Goal: Task Accomplishment & Management: Use online tool/utility

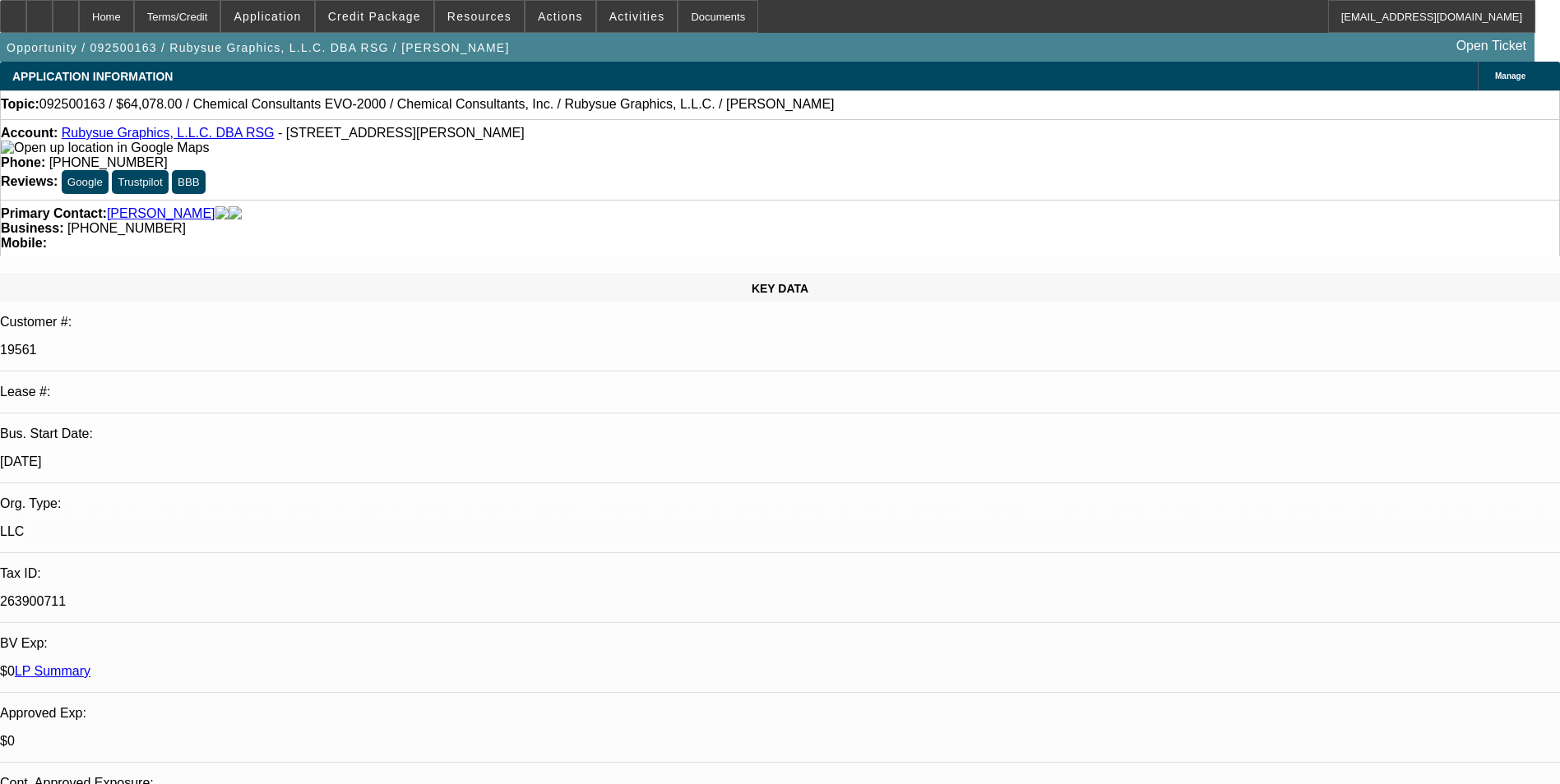
select select "0"
select select "2"
select select "0"
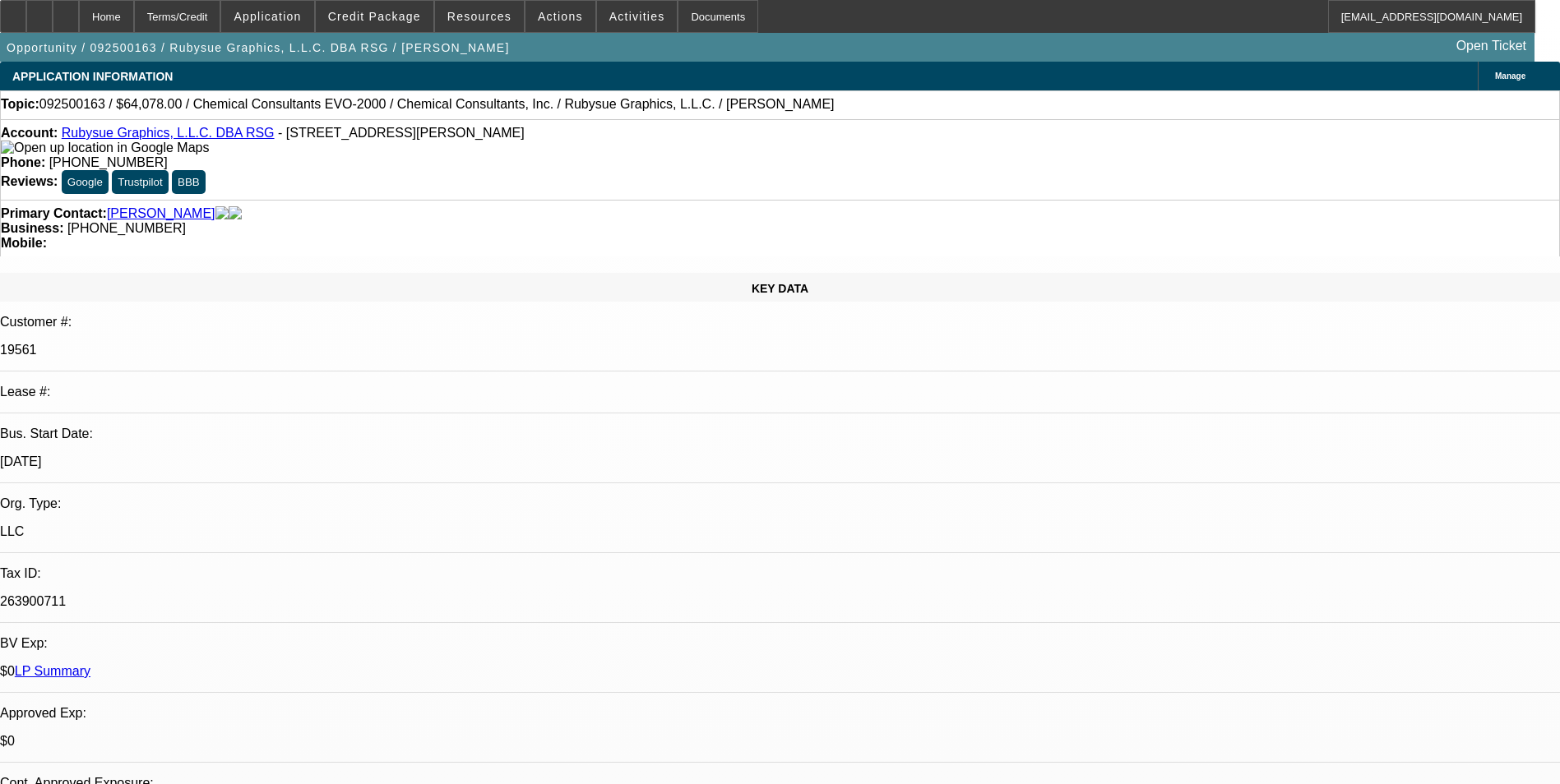
select select "0"
select select "2"
select select "0"
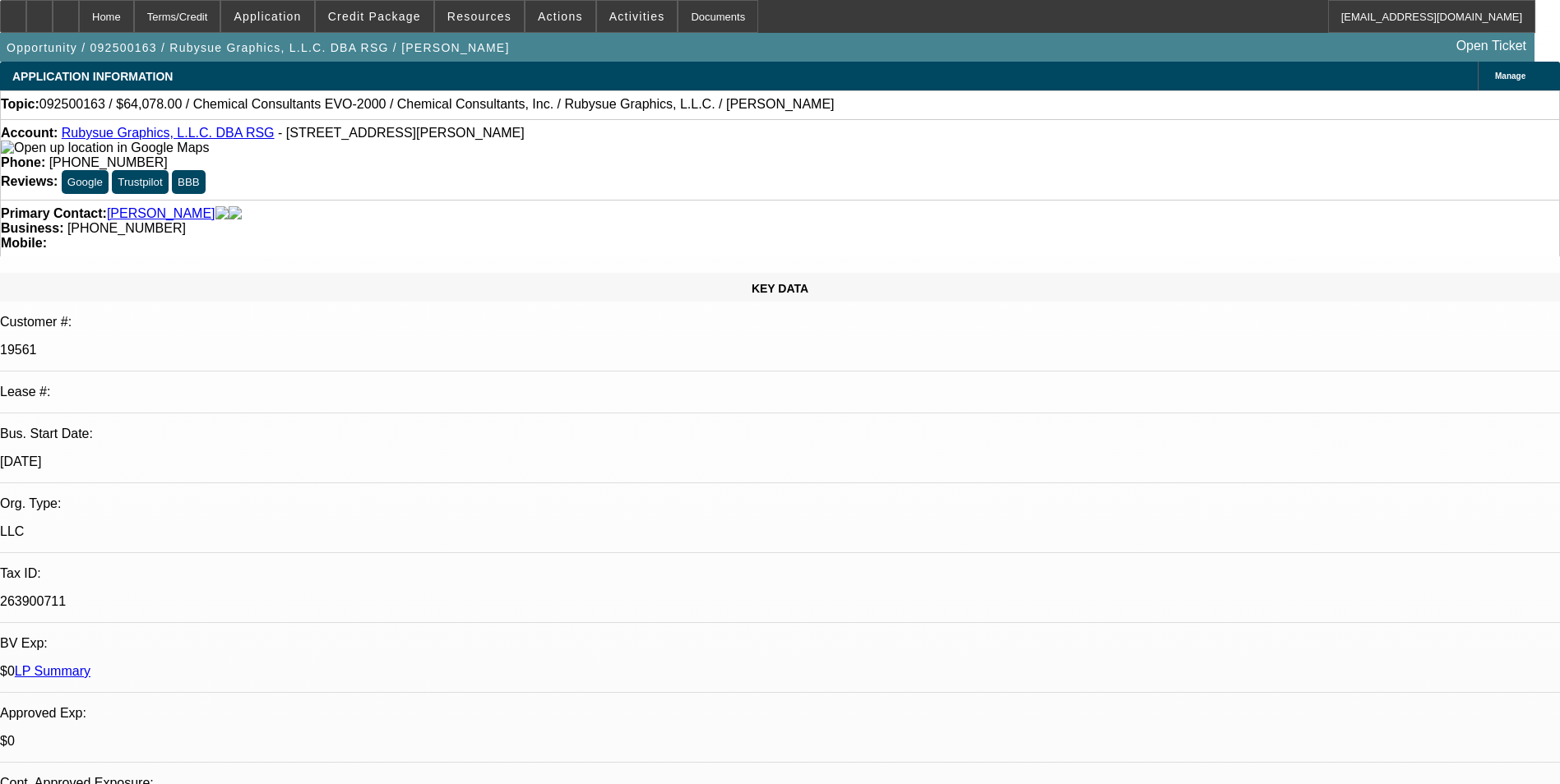
select select "0"
select select "1"
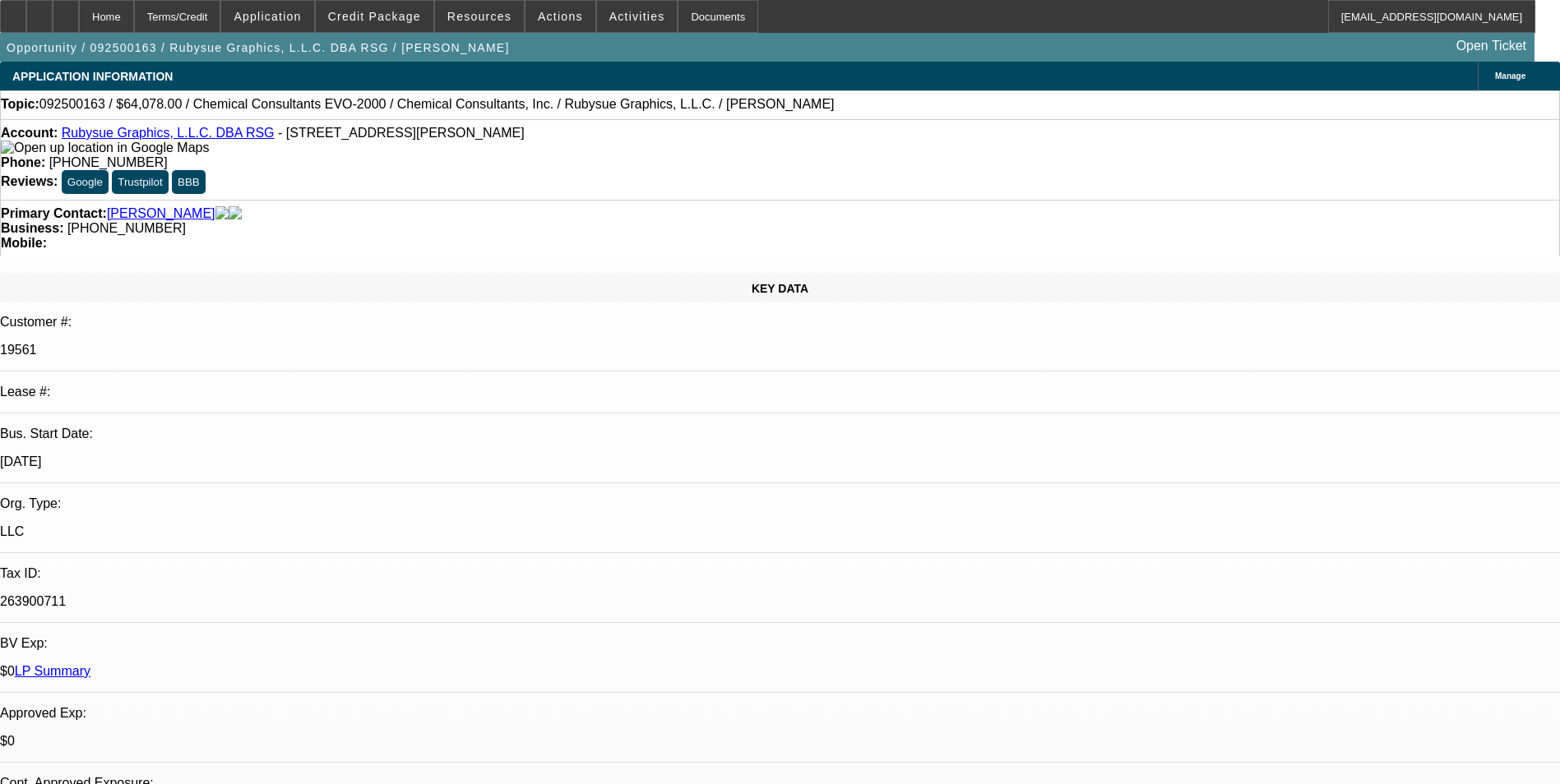
select select "1"
select select "2"
select select "1"
select select "2"
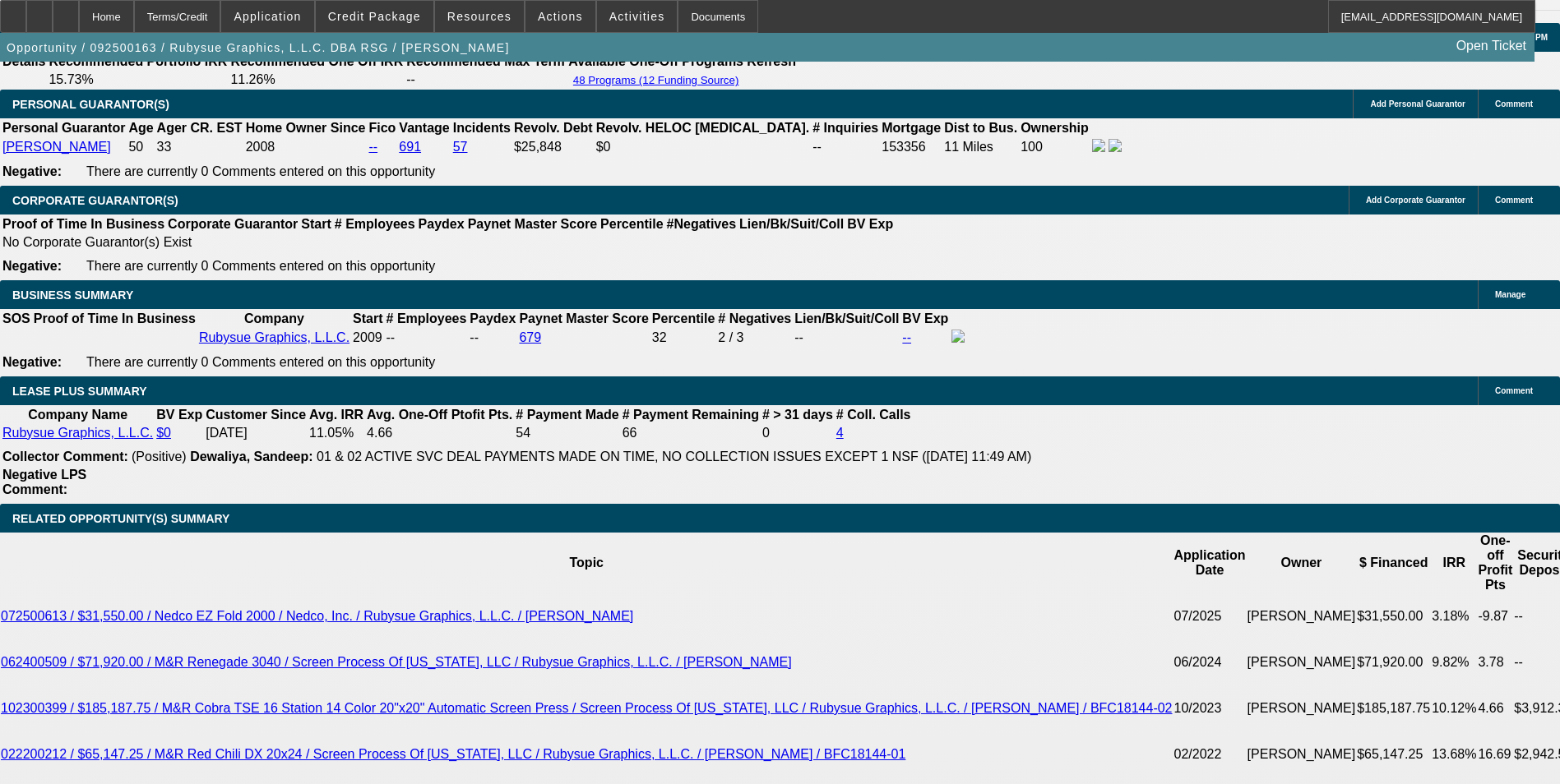
scroll to position [2466, 0]
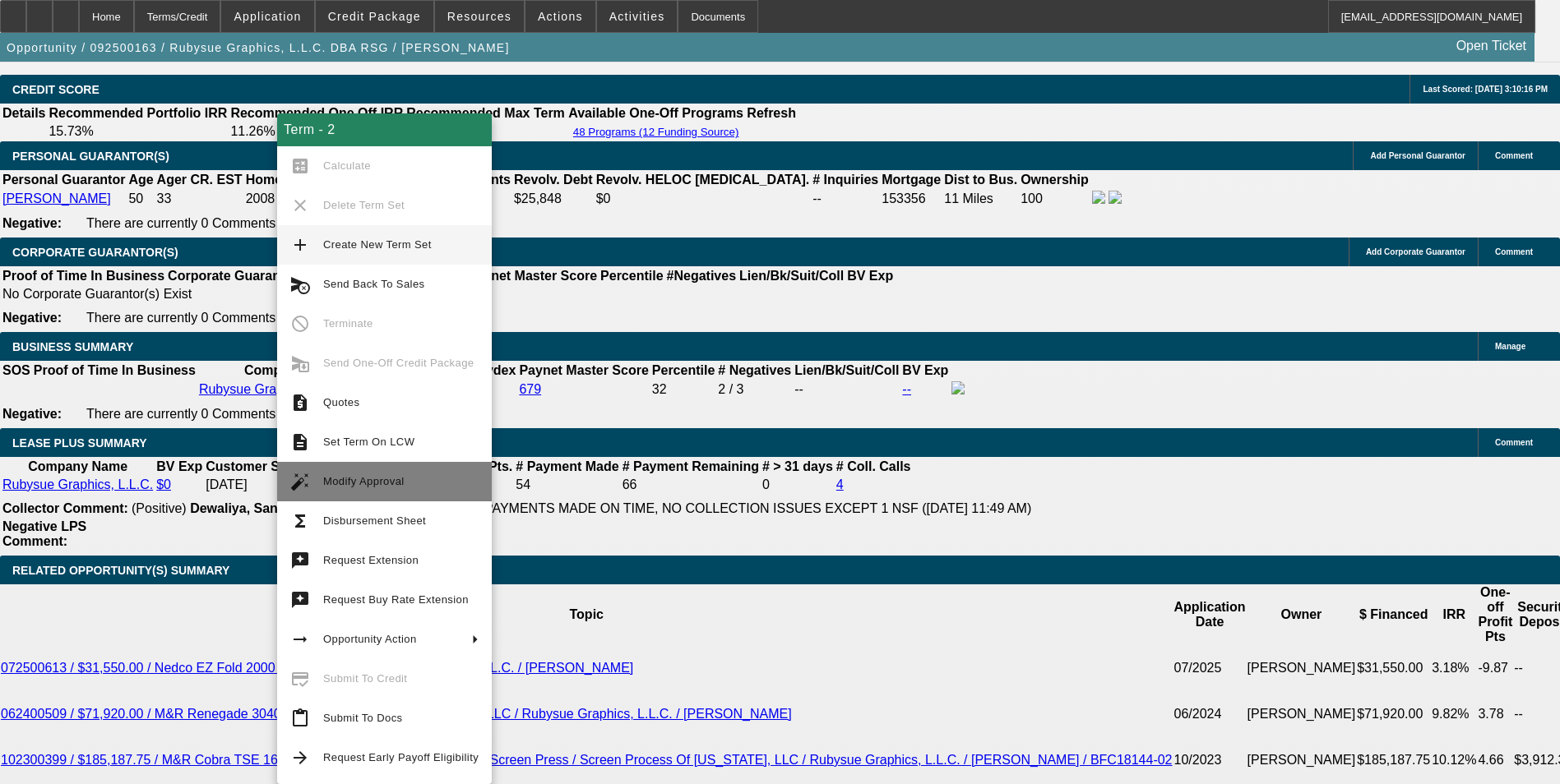
click at [434, 471] on button "auto_fix_high Modify Approval" at bounding box center [383, 481] width 214 height 39
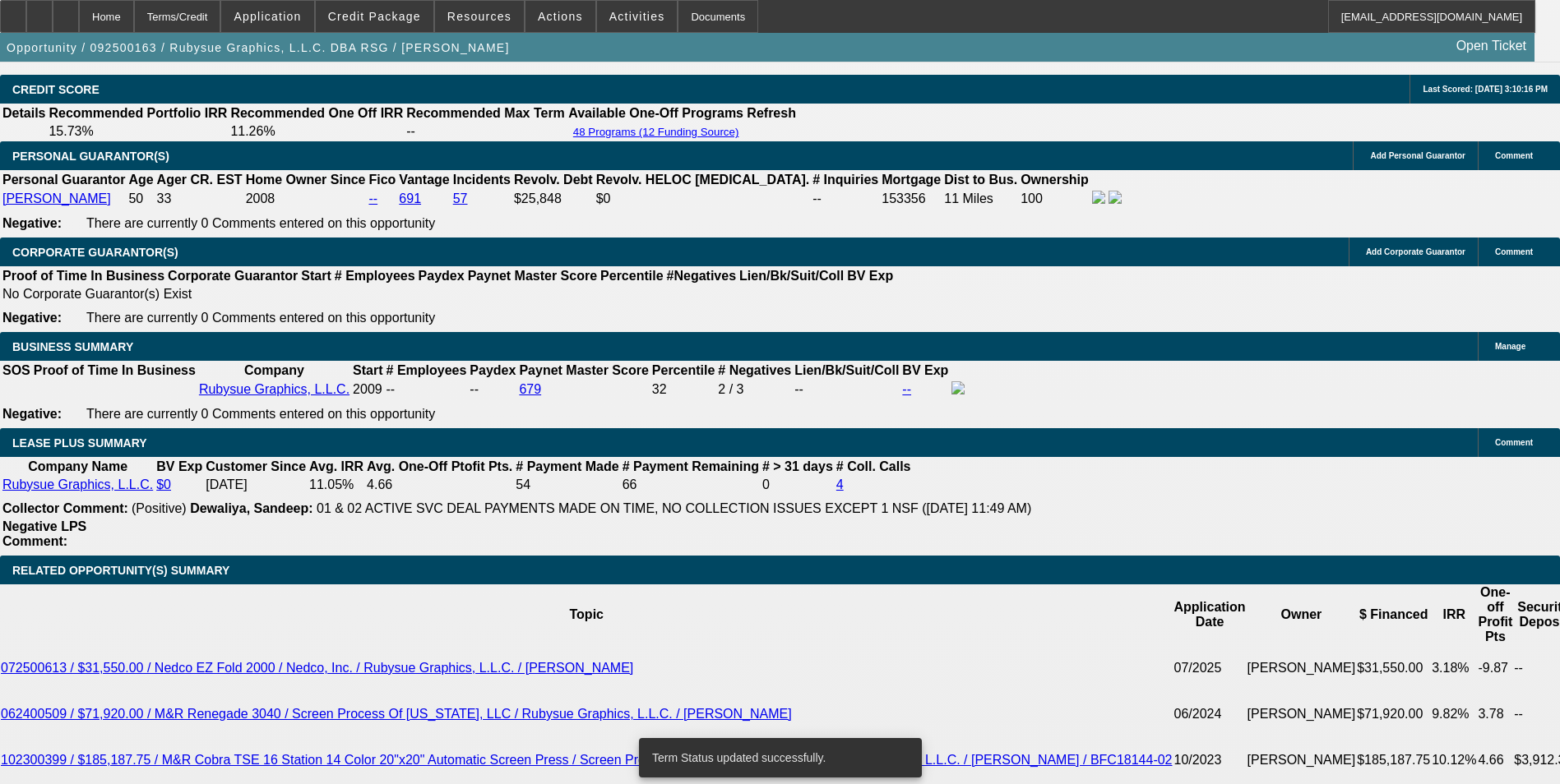
select select "0"
select select "2"
select select "0"
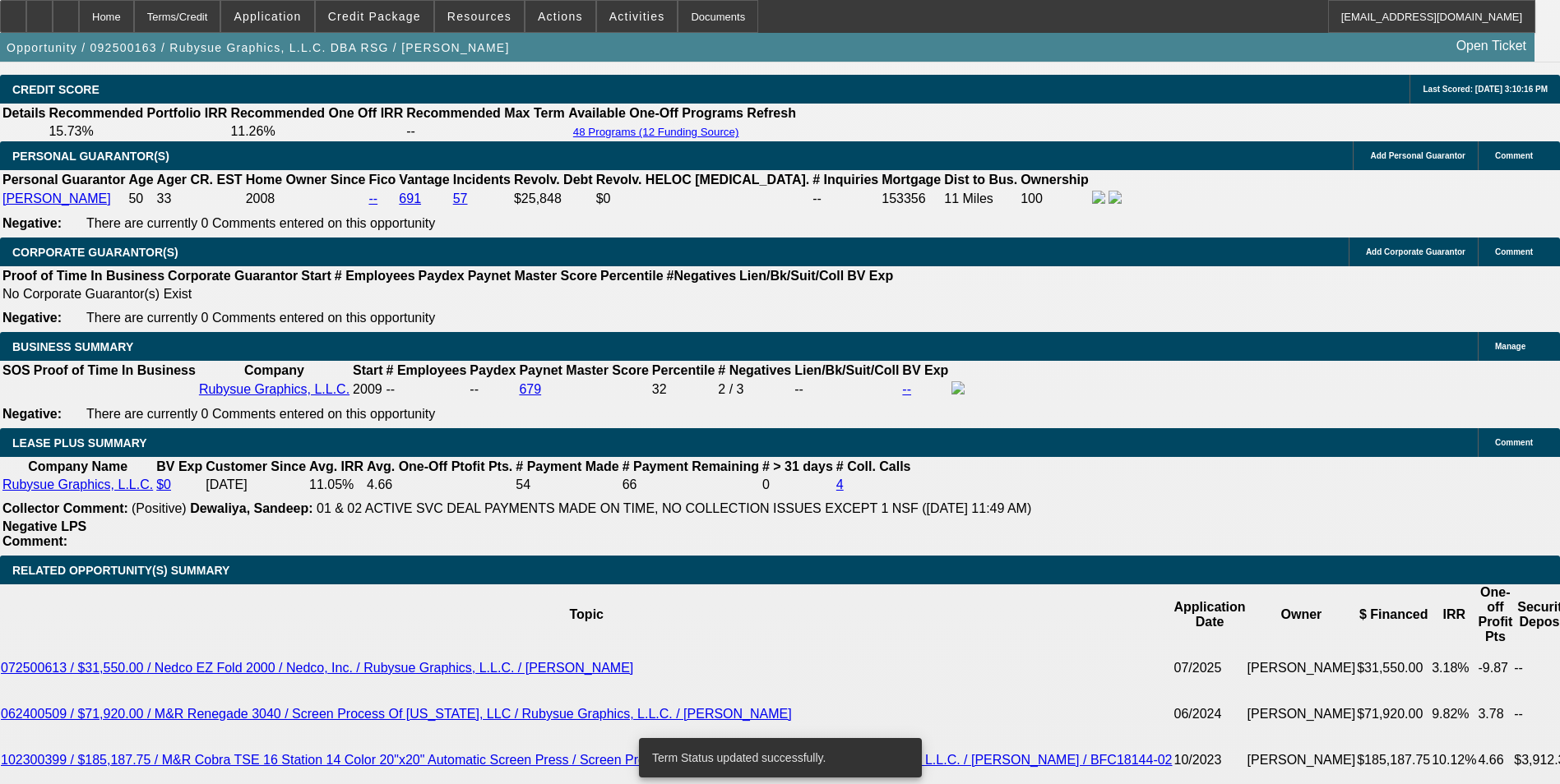
select select "0"
select select "2"
select select "0"
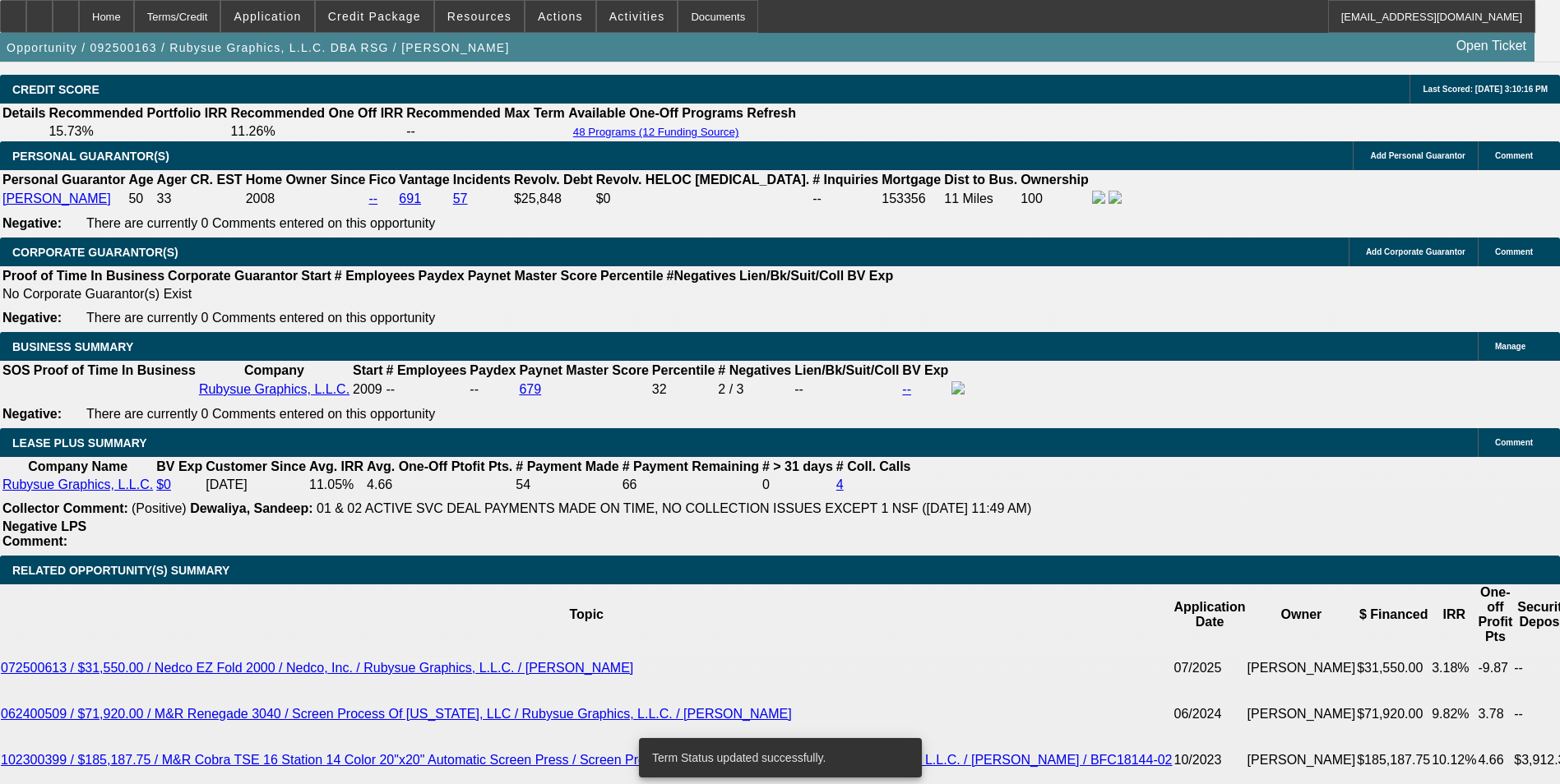
select select "0"
select select "2"
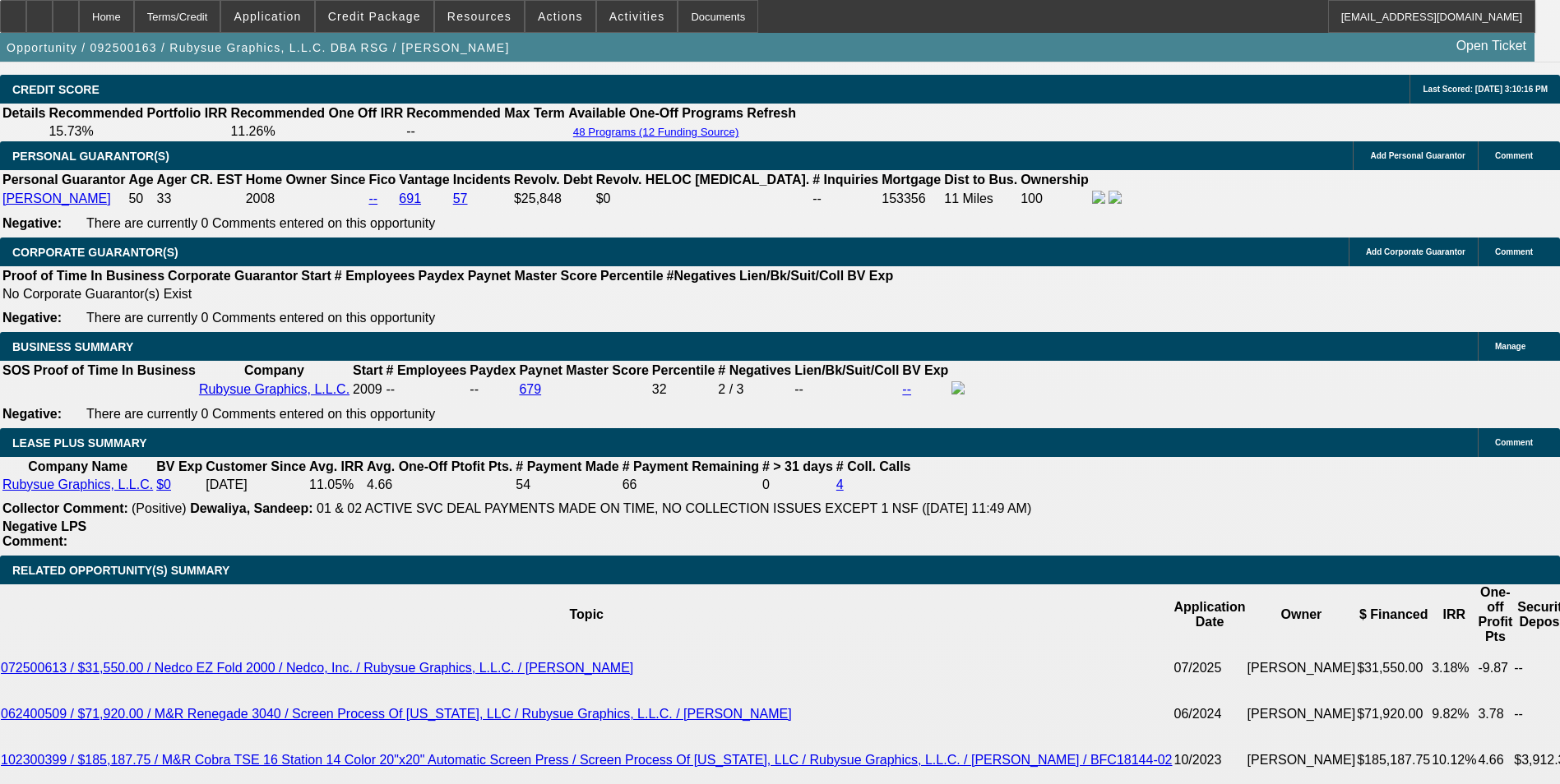
drag, startPoint x: 349, startPoint y: 540, endPoint x: 420, endPoint y: 544, distance: 71.1
type input "UNKNOWN"
type input "11"
type input "$1,393.21"
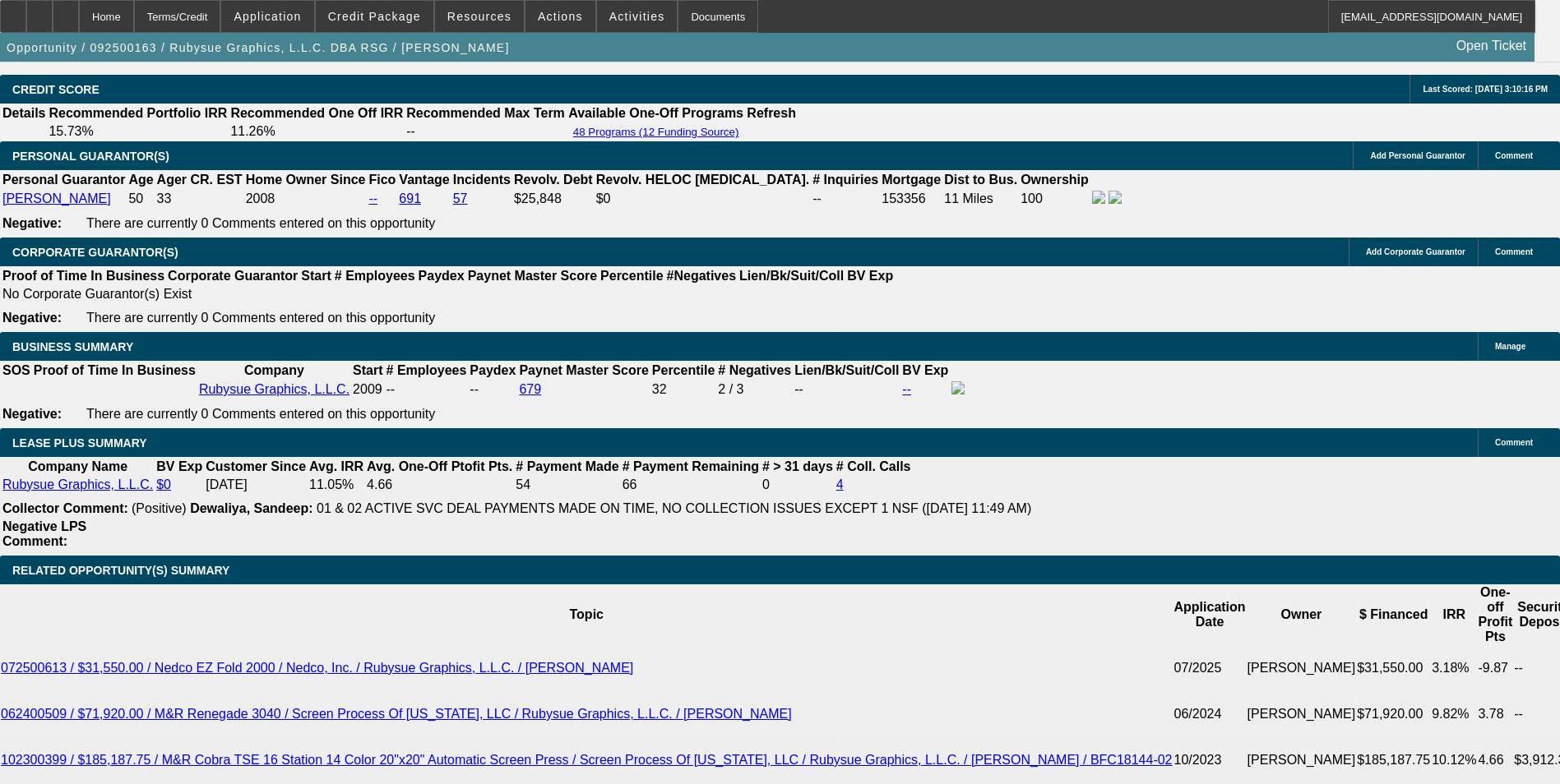
type input "11.5"
type input "$1,409.24"
type input "11.5"
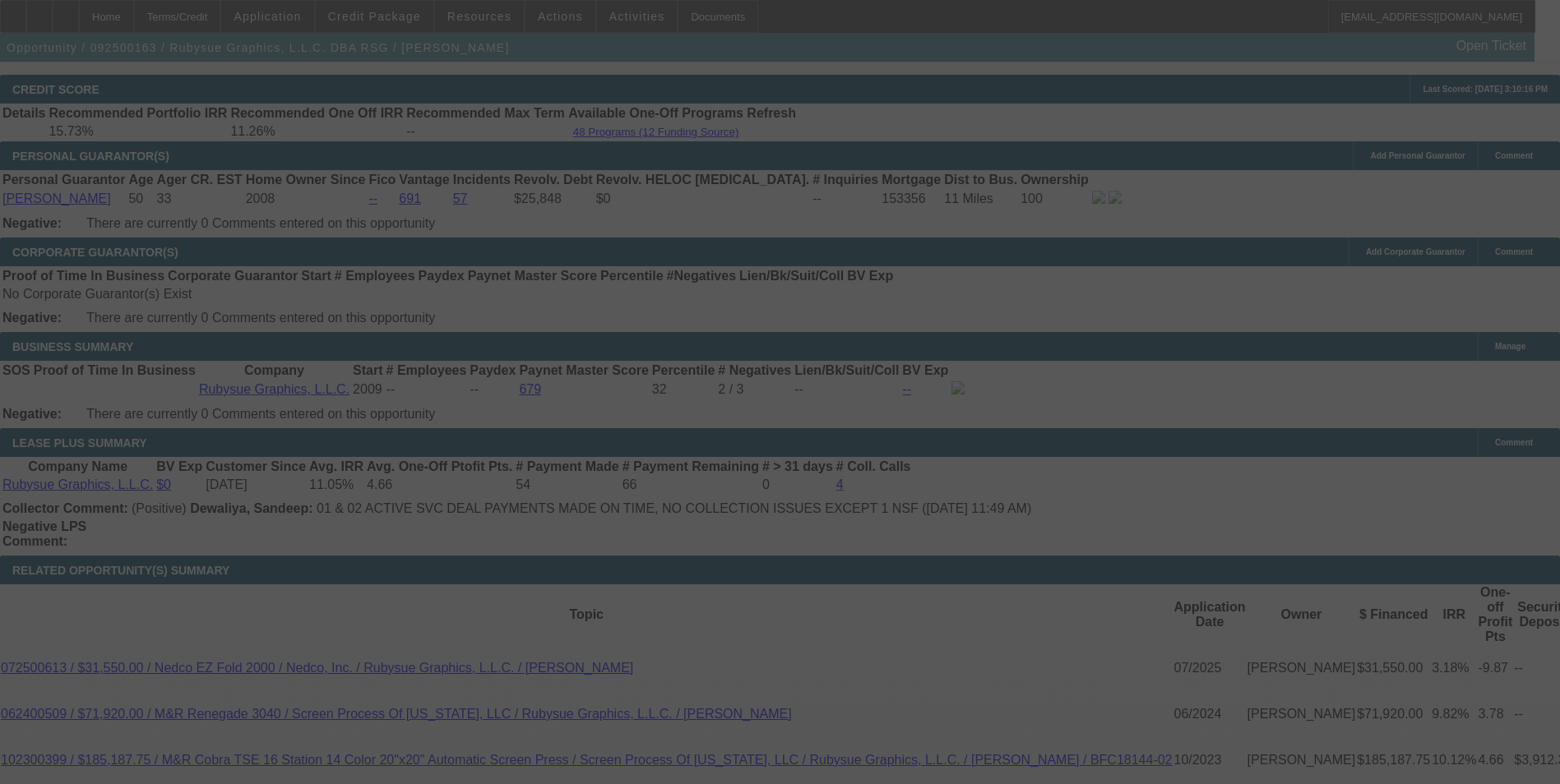
select select "0"
select select "2"
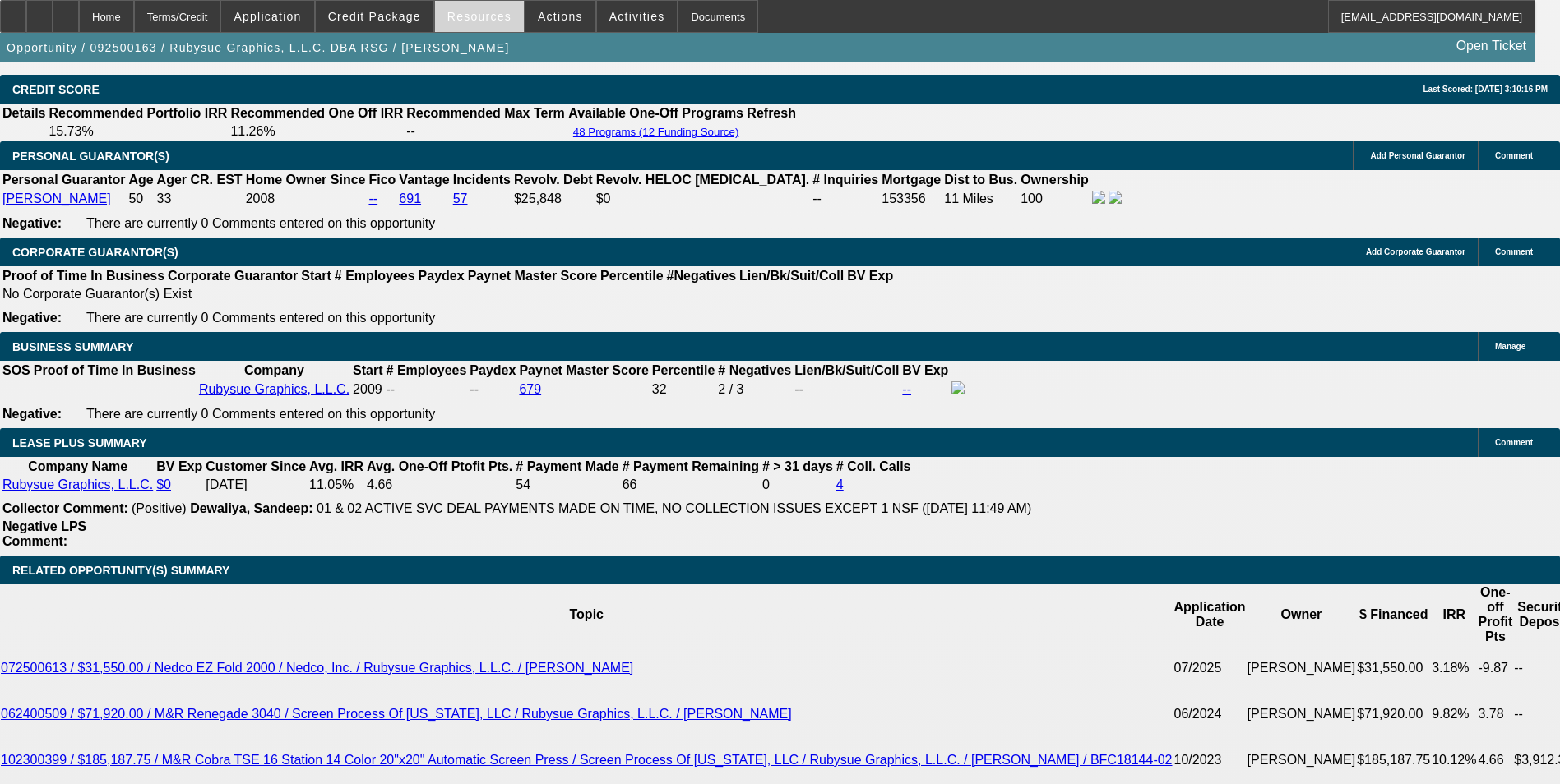
click at [456, 18] on span "Resources" at bounding box center [480, 16] width 64 height 13
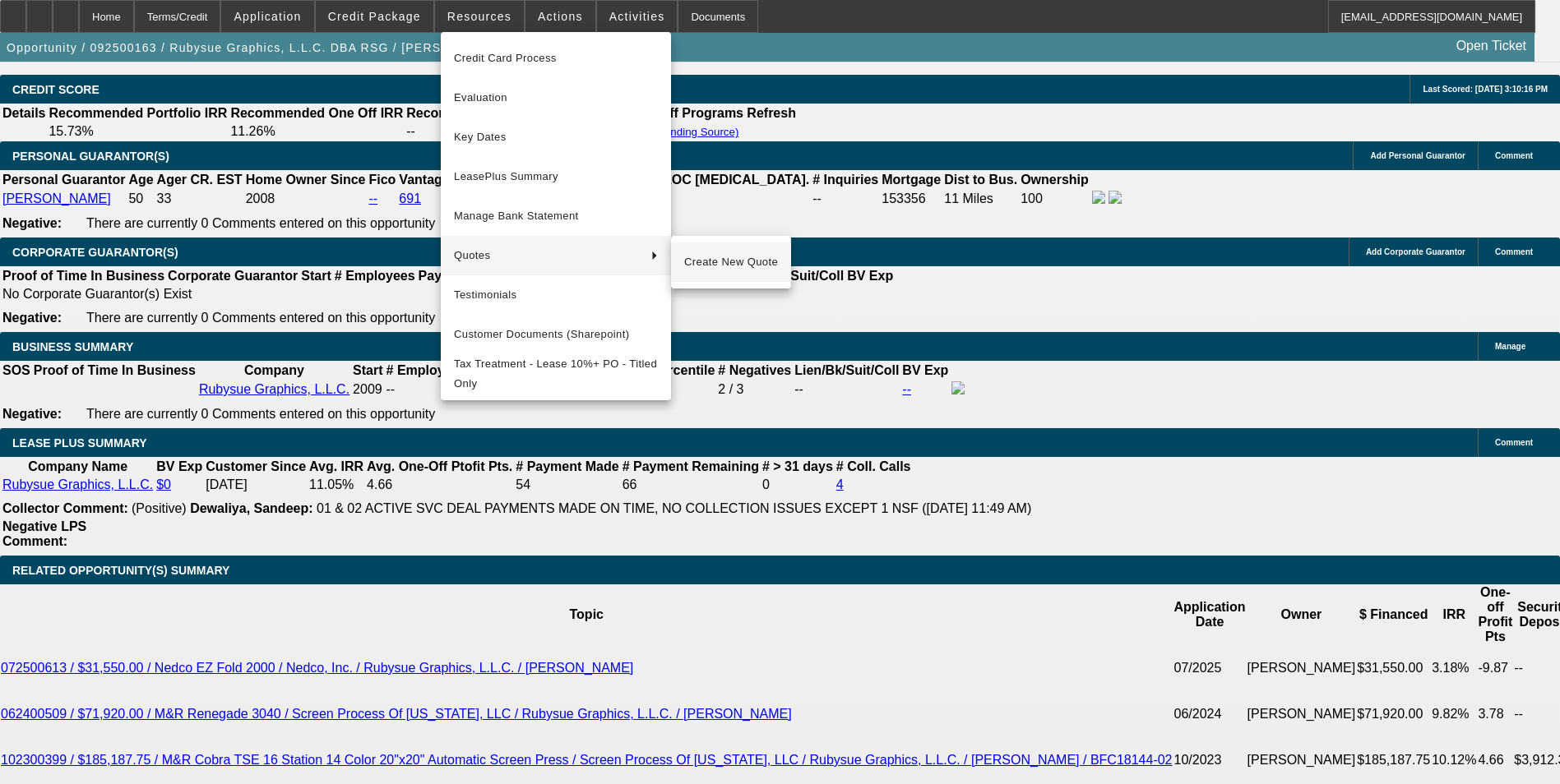
click at [730, 256] on span "Create New Quote" at bounding box center [731, 262] width 94 height 20
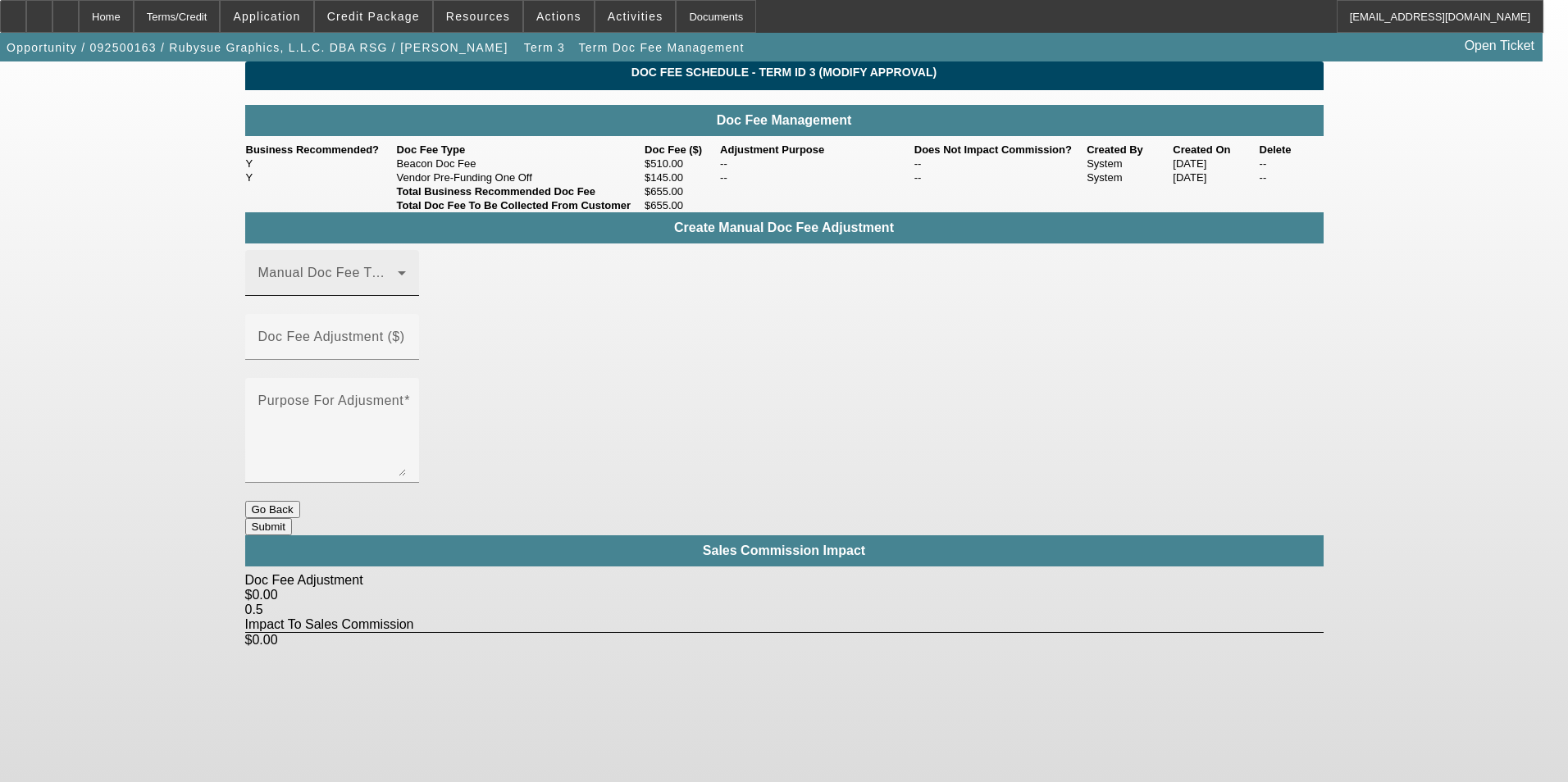
click at [395, 279] on span at bounding box center [397, 272] width 7 height 14
click at [370, 381] on mat-option "Beacon Doc Fee" at bounding box center [356, 389] width 220 height 39
click at [406, 320] on div "Doc Fee Adjustment ($)" at bounding box center [332, 337] width 148 height 46
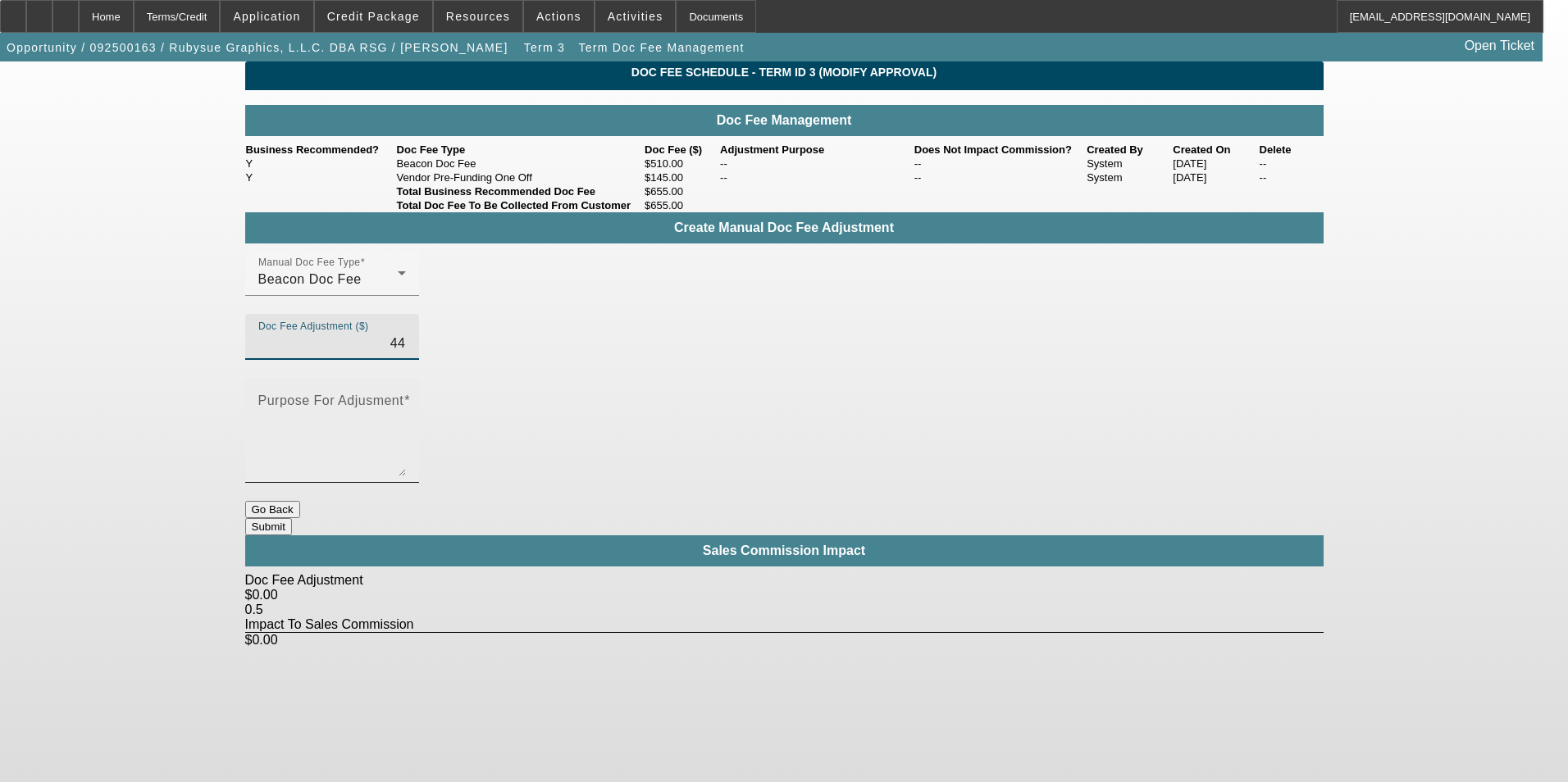
type input "$44.00"
click at [406, 398] on textarea "Purpose For Adjusment" at bounding box center [332, 437] width 148 height 79
type textarea "-"
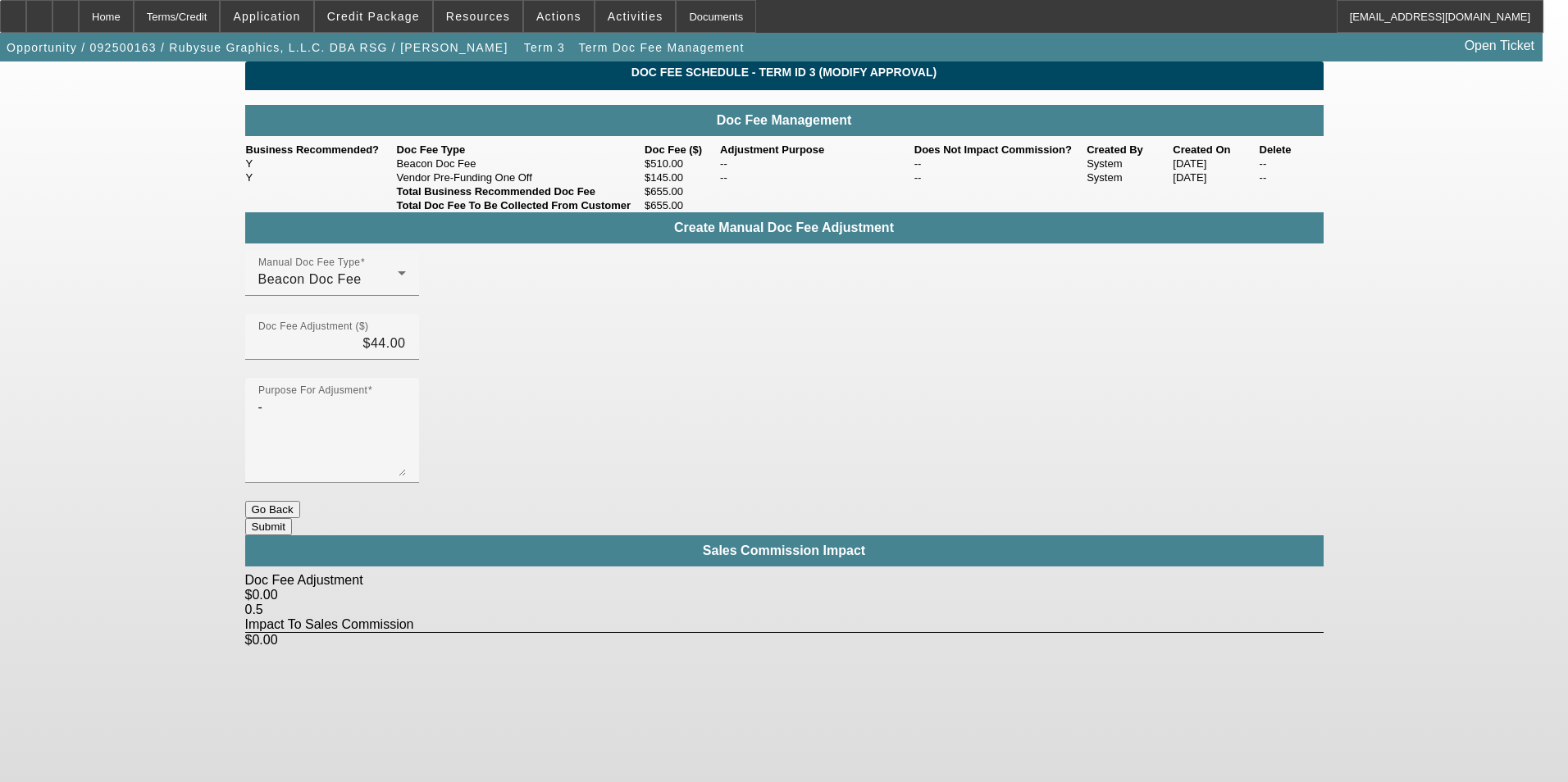
click at [292, 518] on button "Submit" at bounding box center [268, 527] width 47 height 17
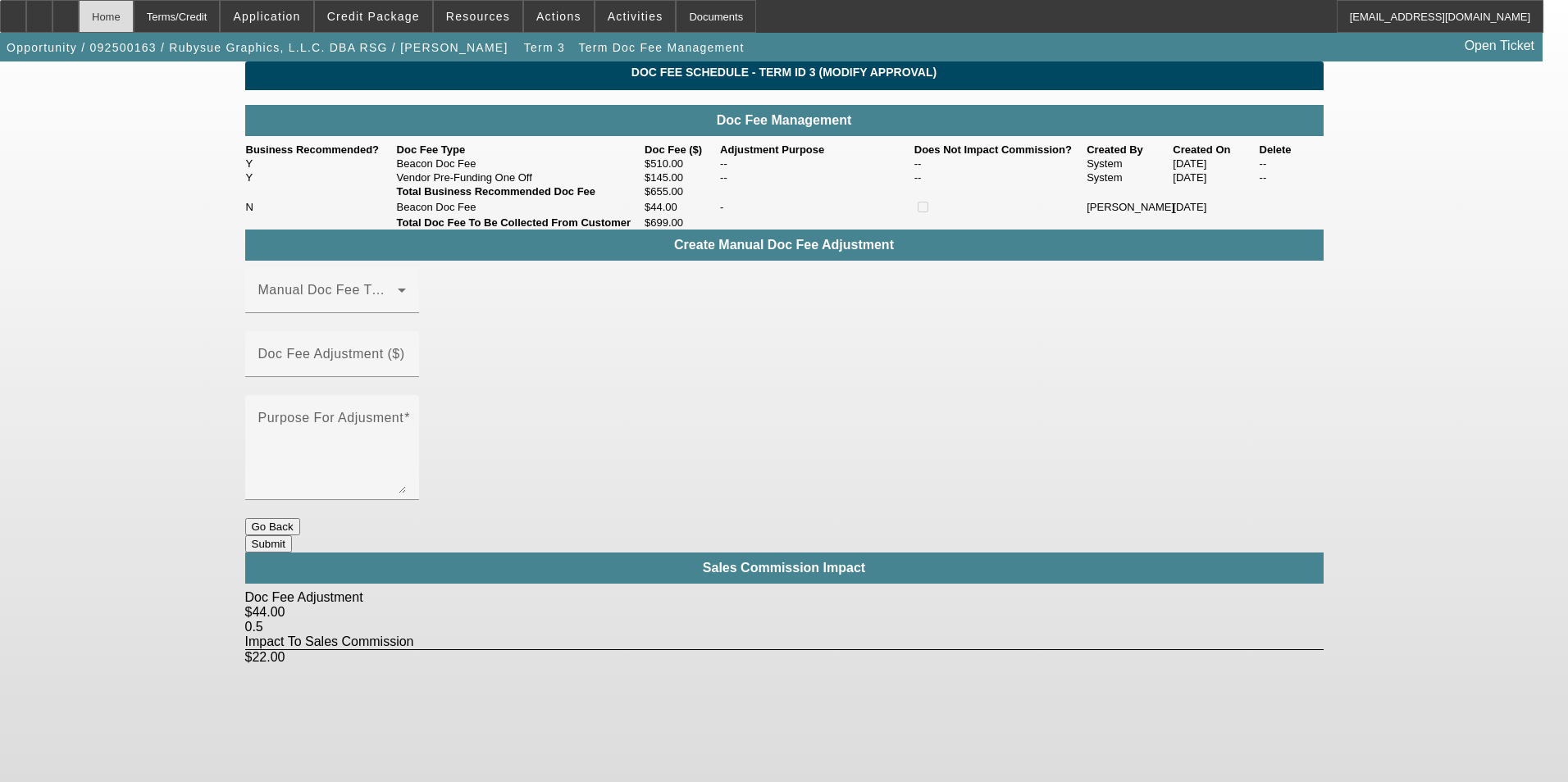
click at [133, 18] on div "Home" at bounding box center [106, 16] width 55 height 33
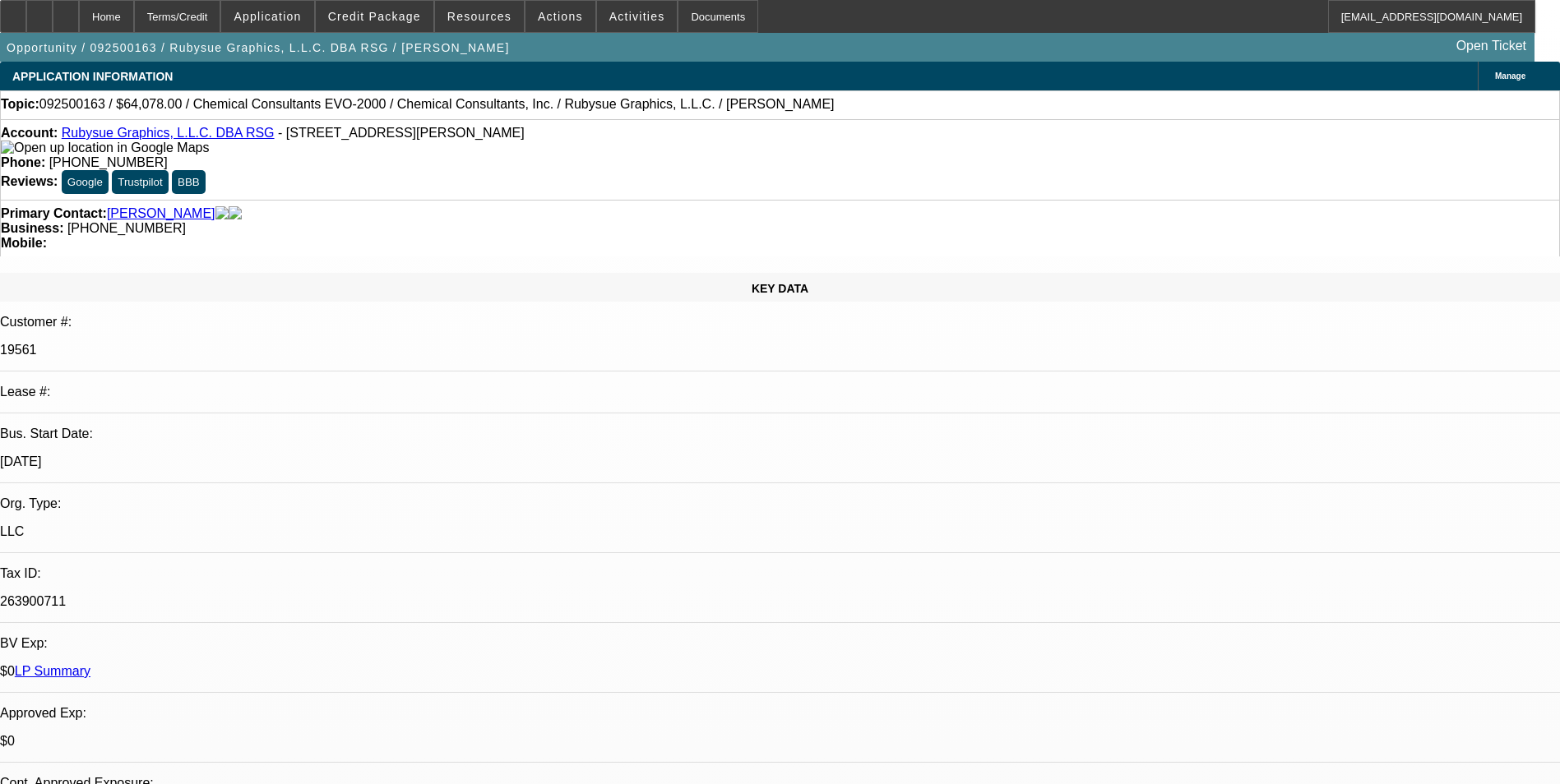
select select "0"
select select "2"
select select "0"
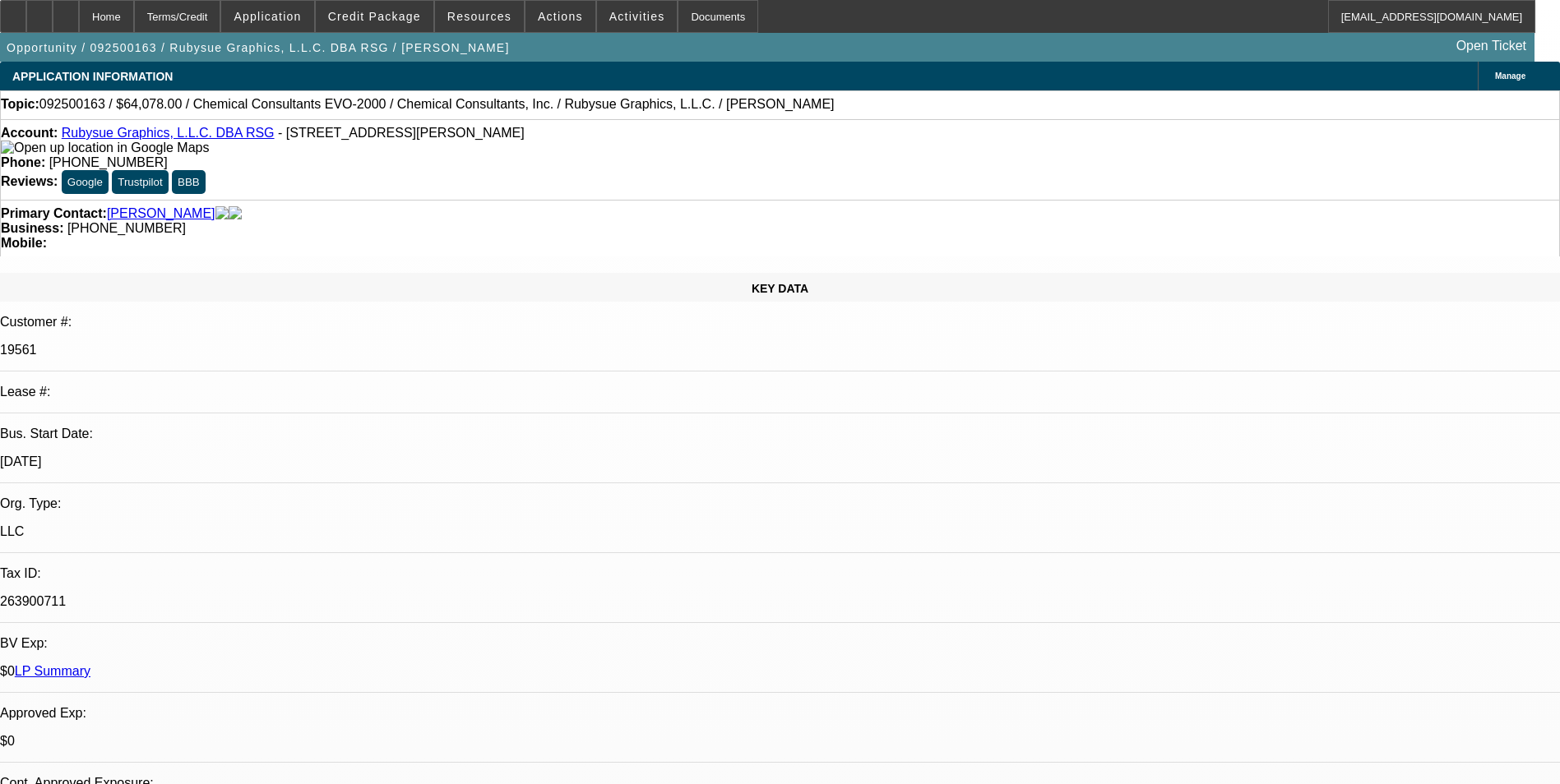
select select "0"
select select "2"
select select "0"
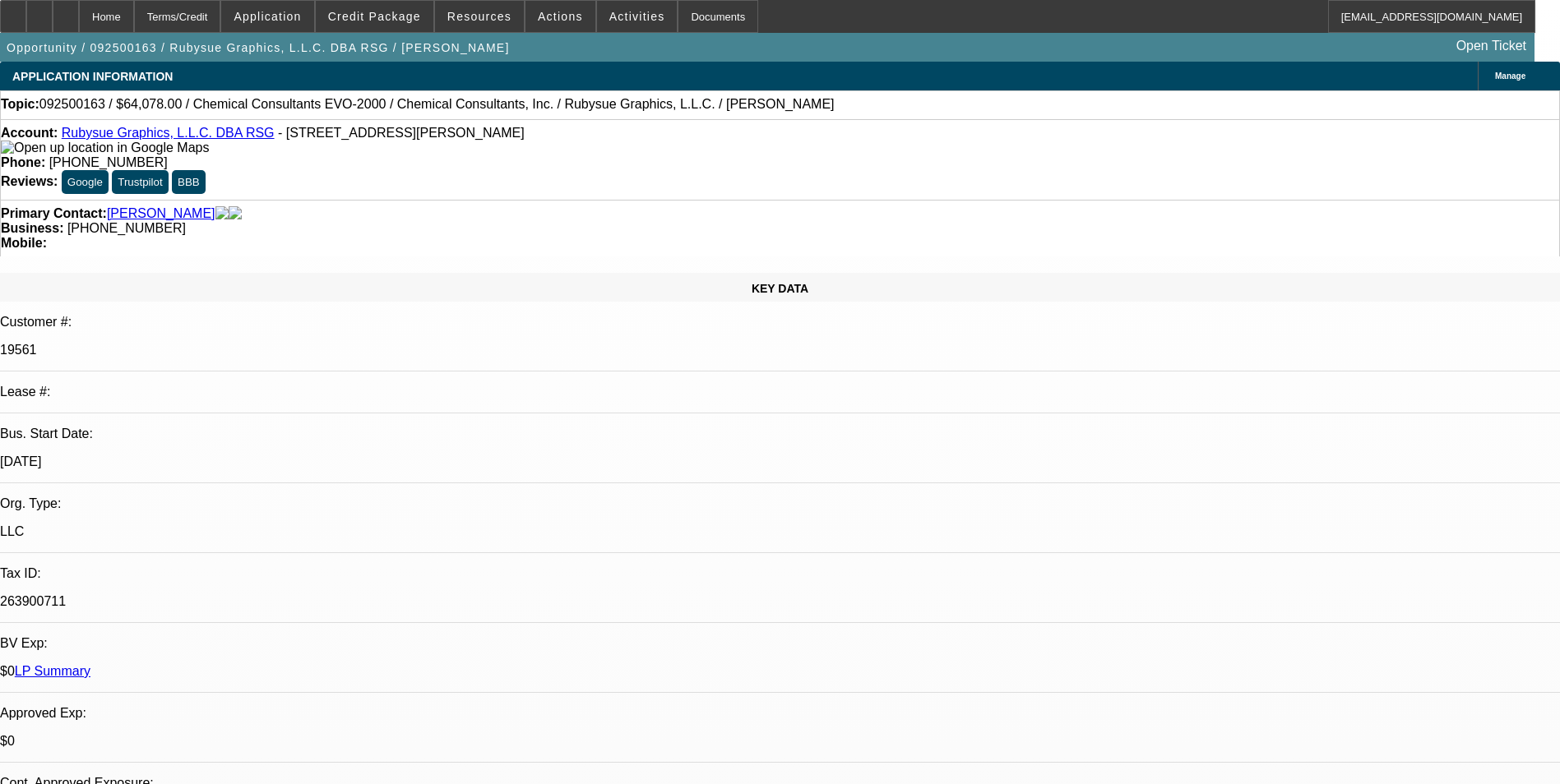
select select "0"
select select "2"
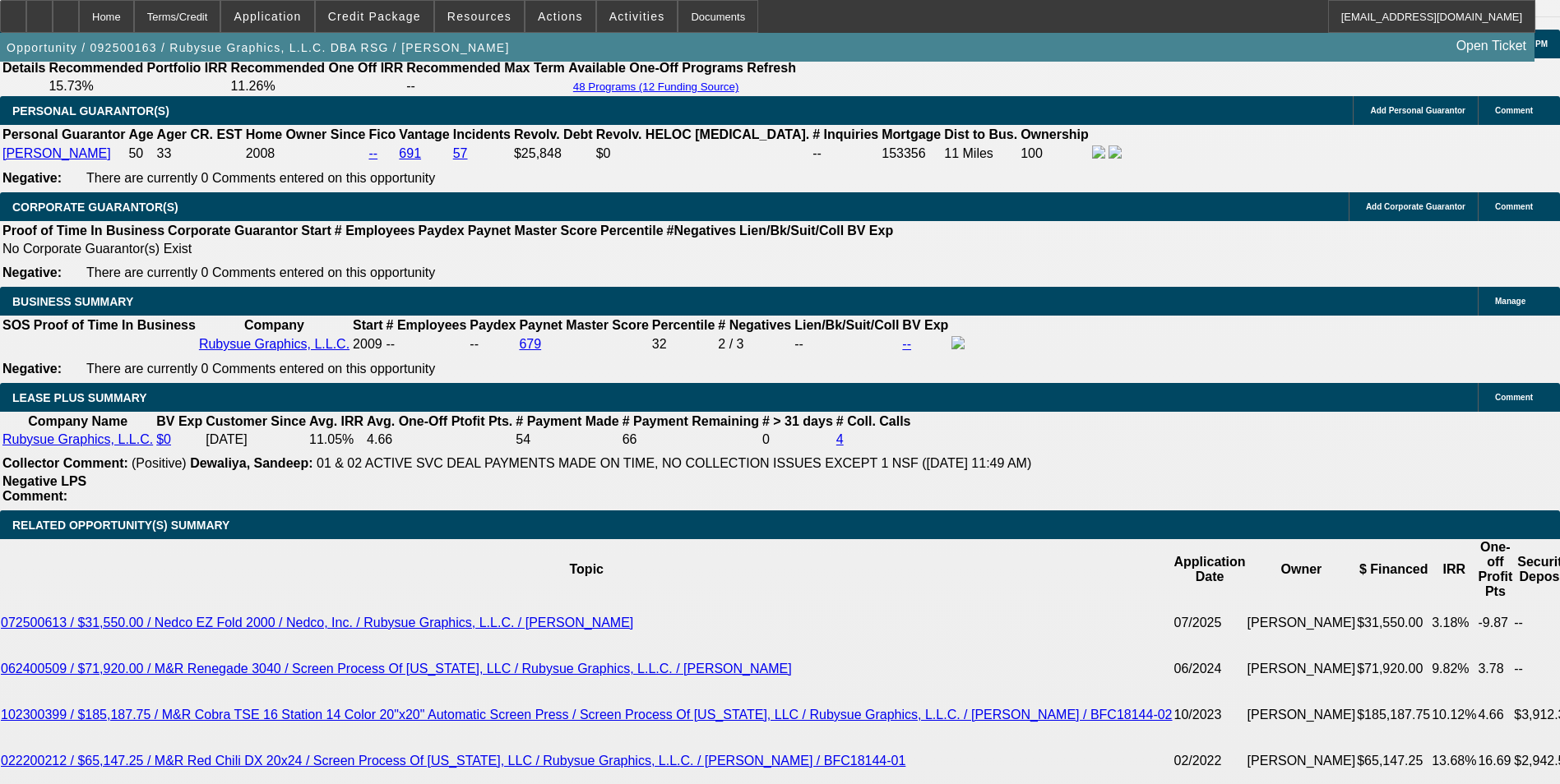
scroll to position [2571, 0]
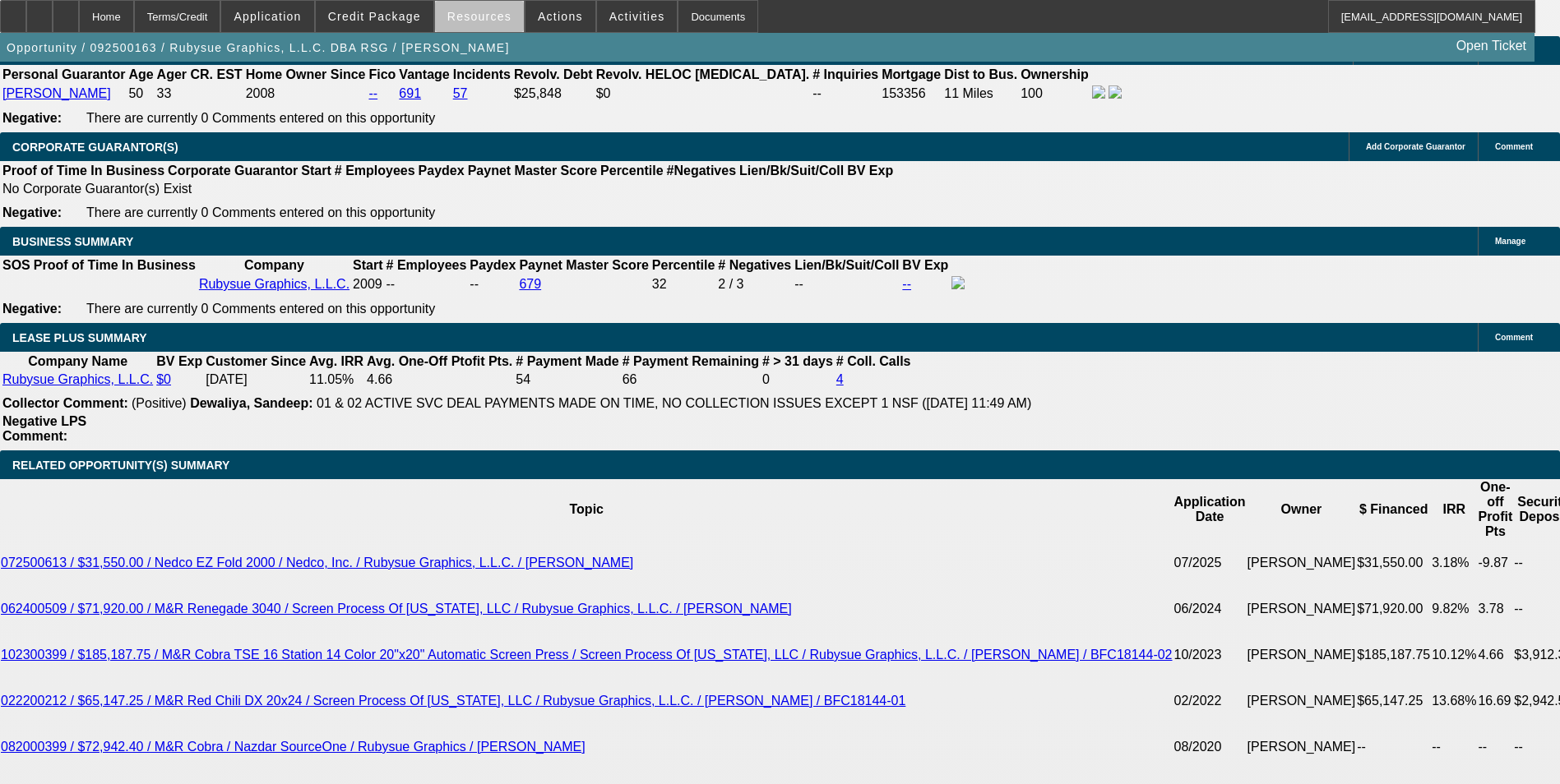
click at [488, 28] on span at bounding box center [479, 16] width 88 height 39
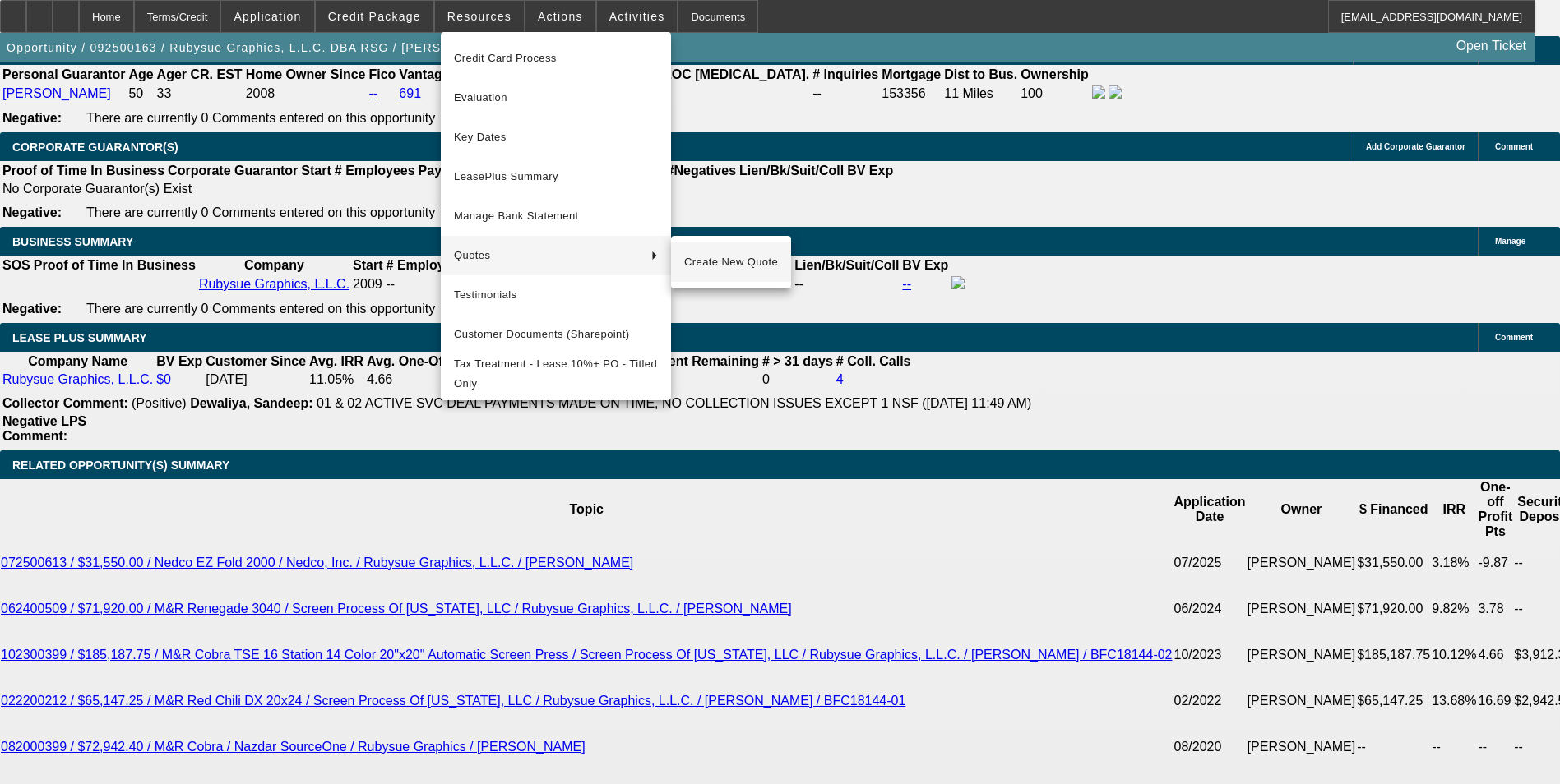
click at [720, 258] on span "Create New Quote" at bounding box center [731, 262] width 94 height 20
